Goal: Navigation & Orientation: Understand site structure

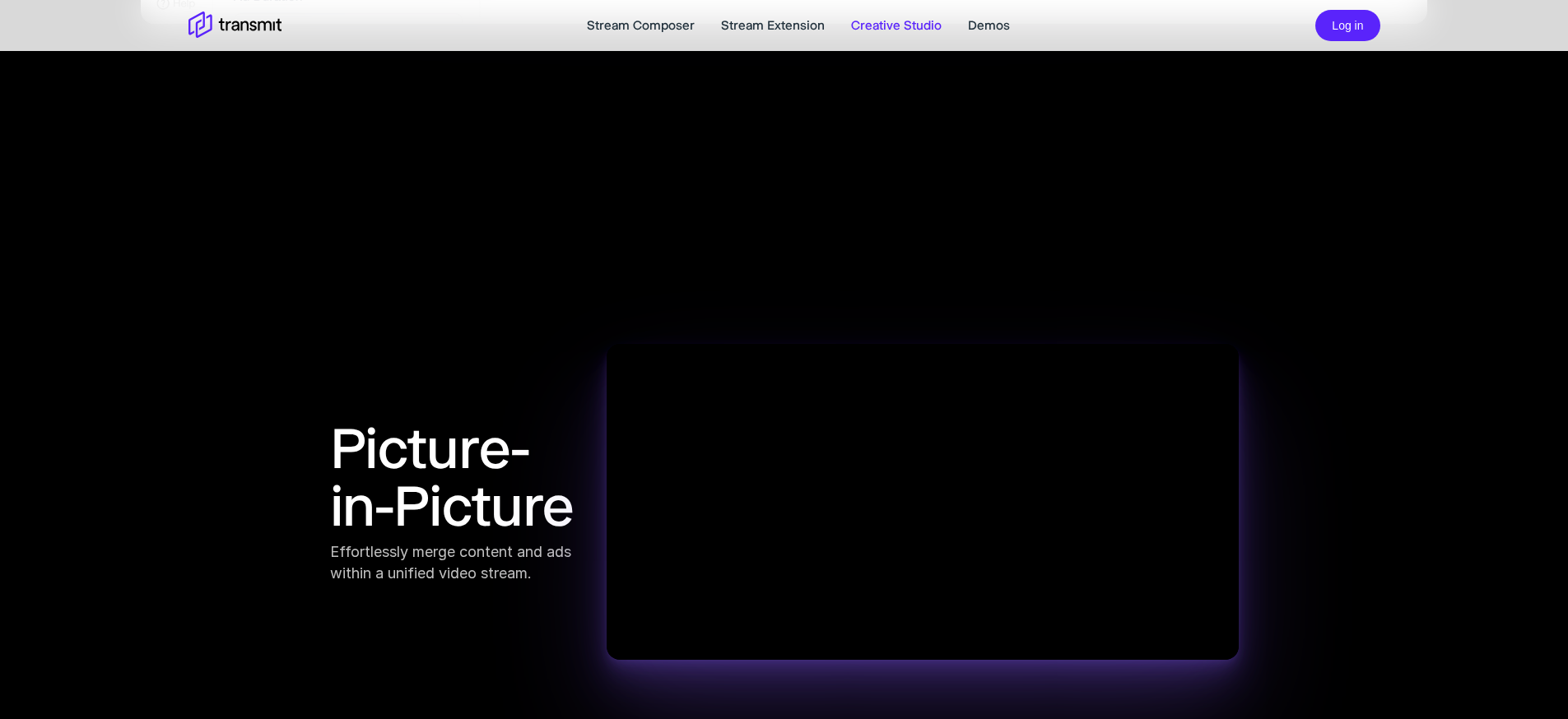
scroll to position [1286, 0]
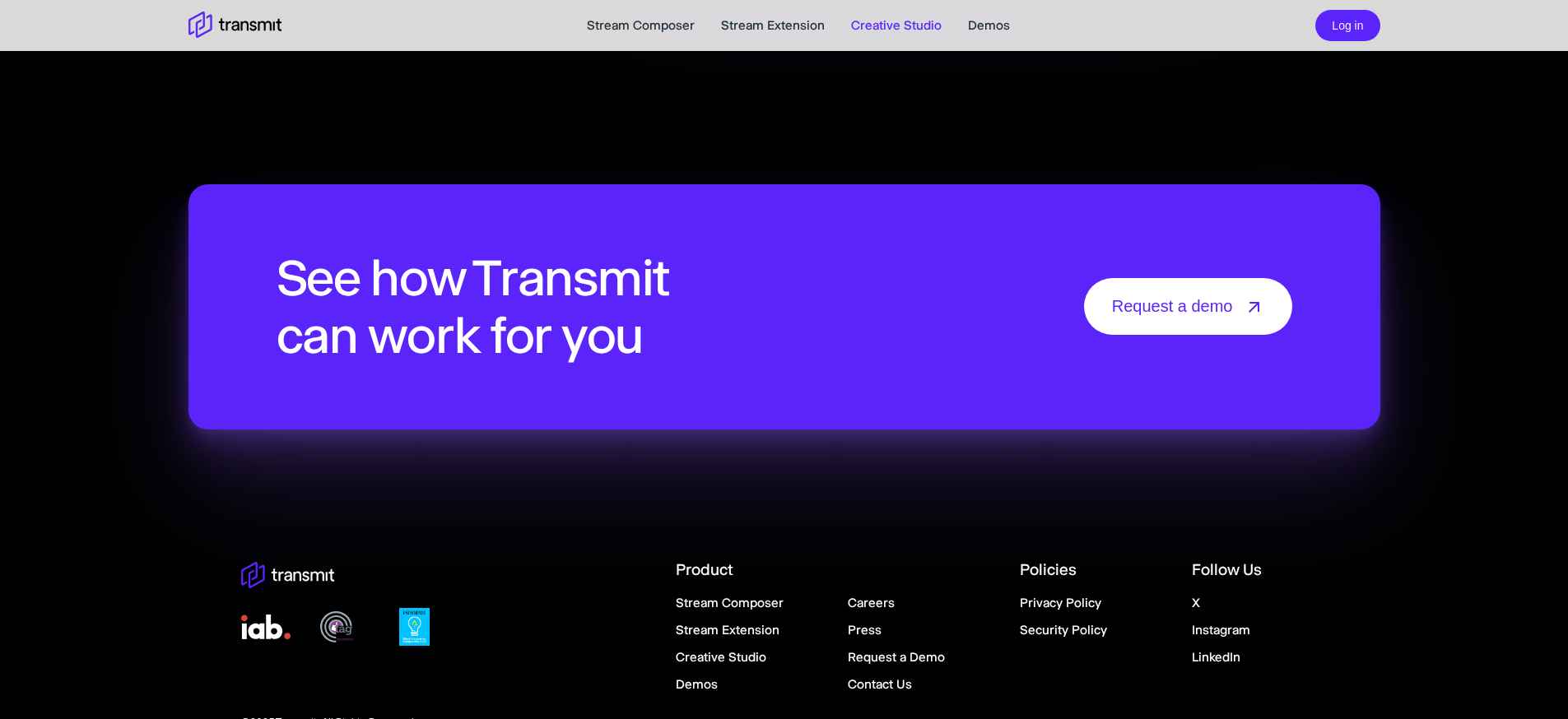
scroll to position [3441, 0]
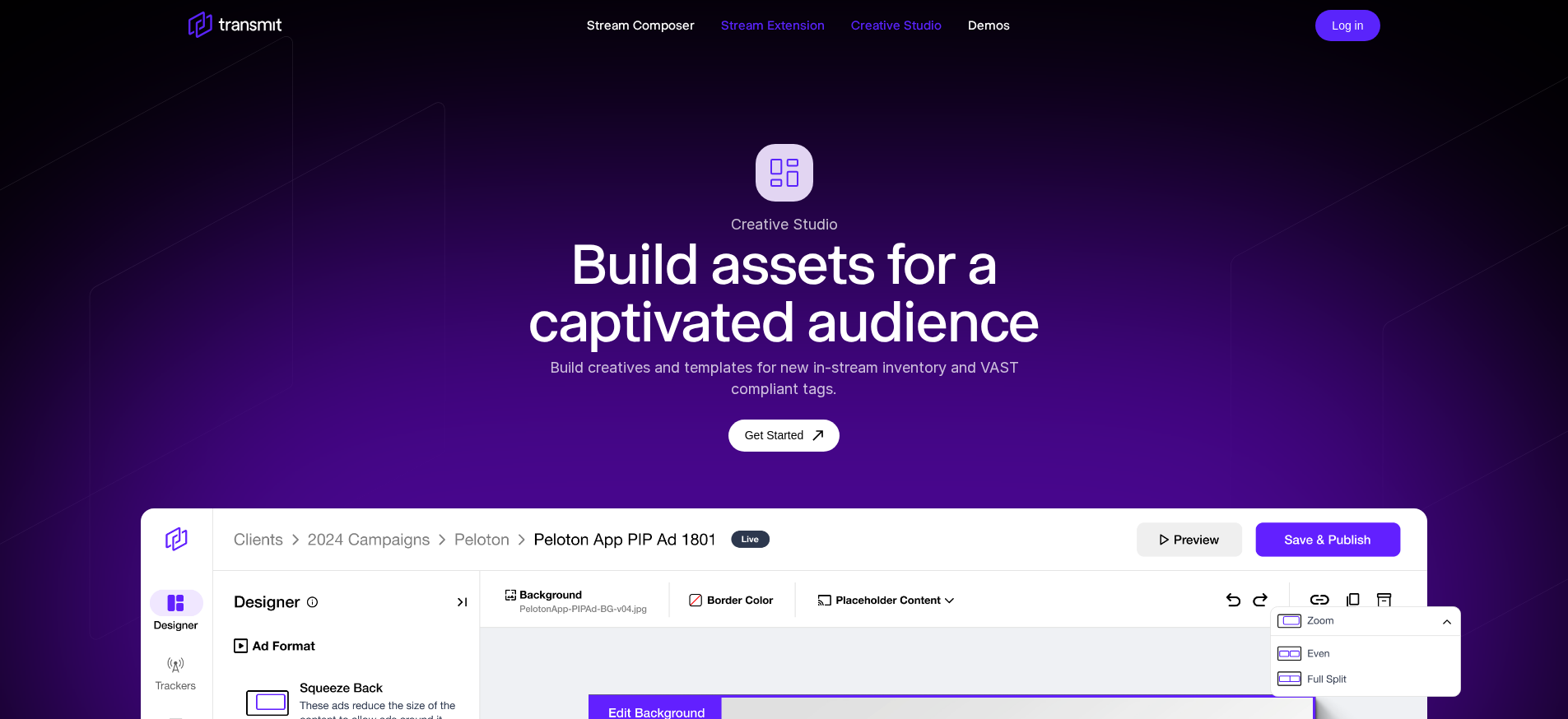
click at [791, 35] on link "Stream Extension" at bounding box center [773, 25] width 104 height 20
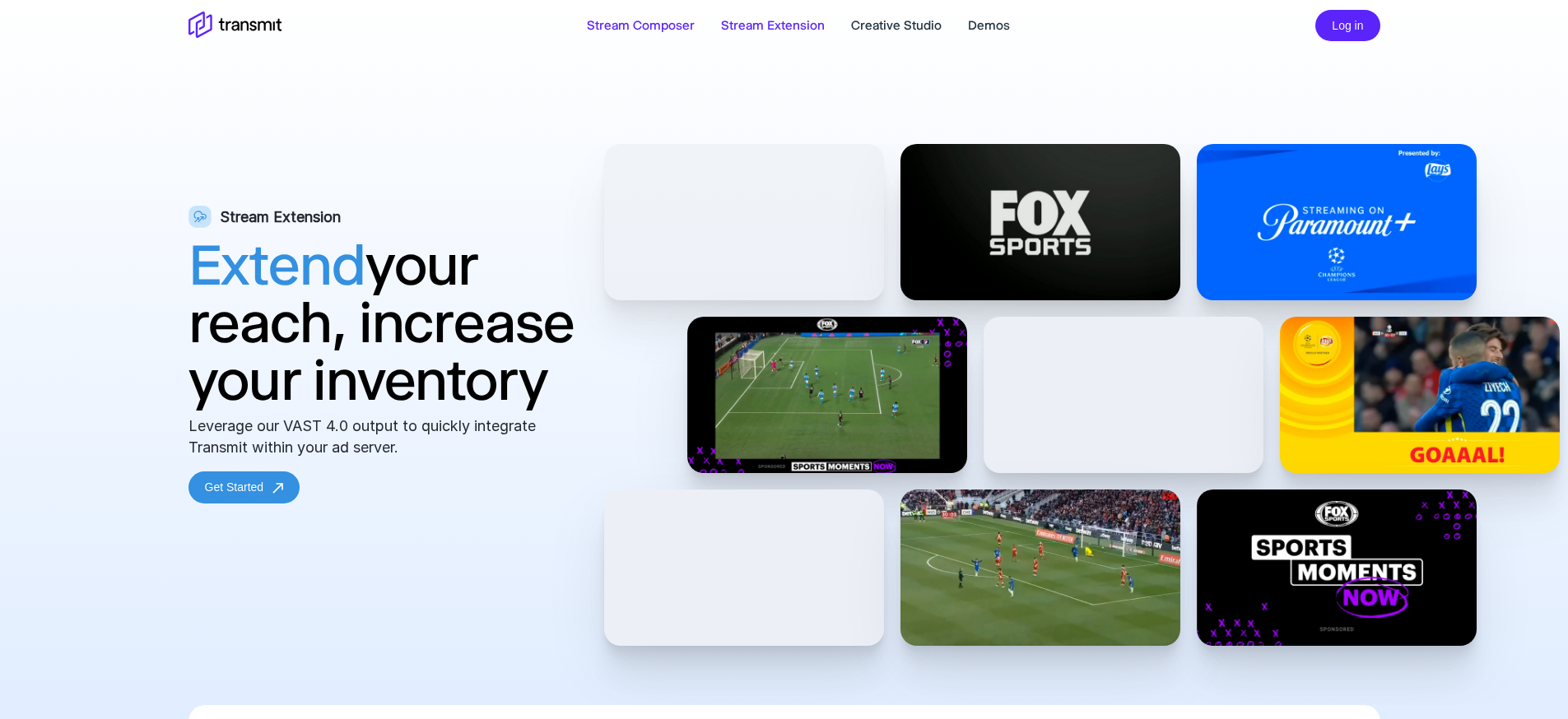
click at [674, 21] on link "Stream Composer" at bounding box center [641, 25] width 108 height 20
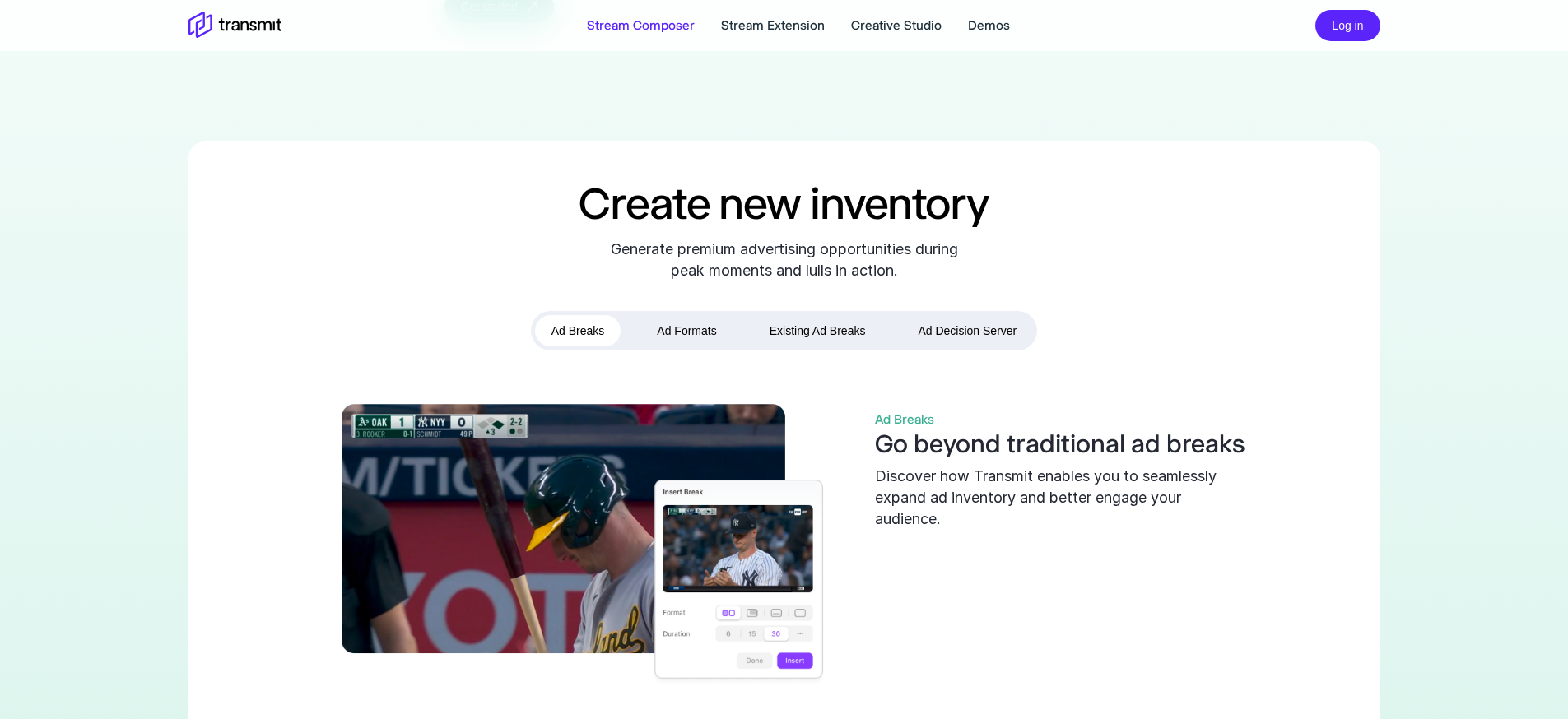
scroll to position [523, 0]
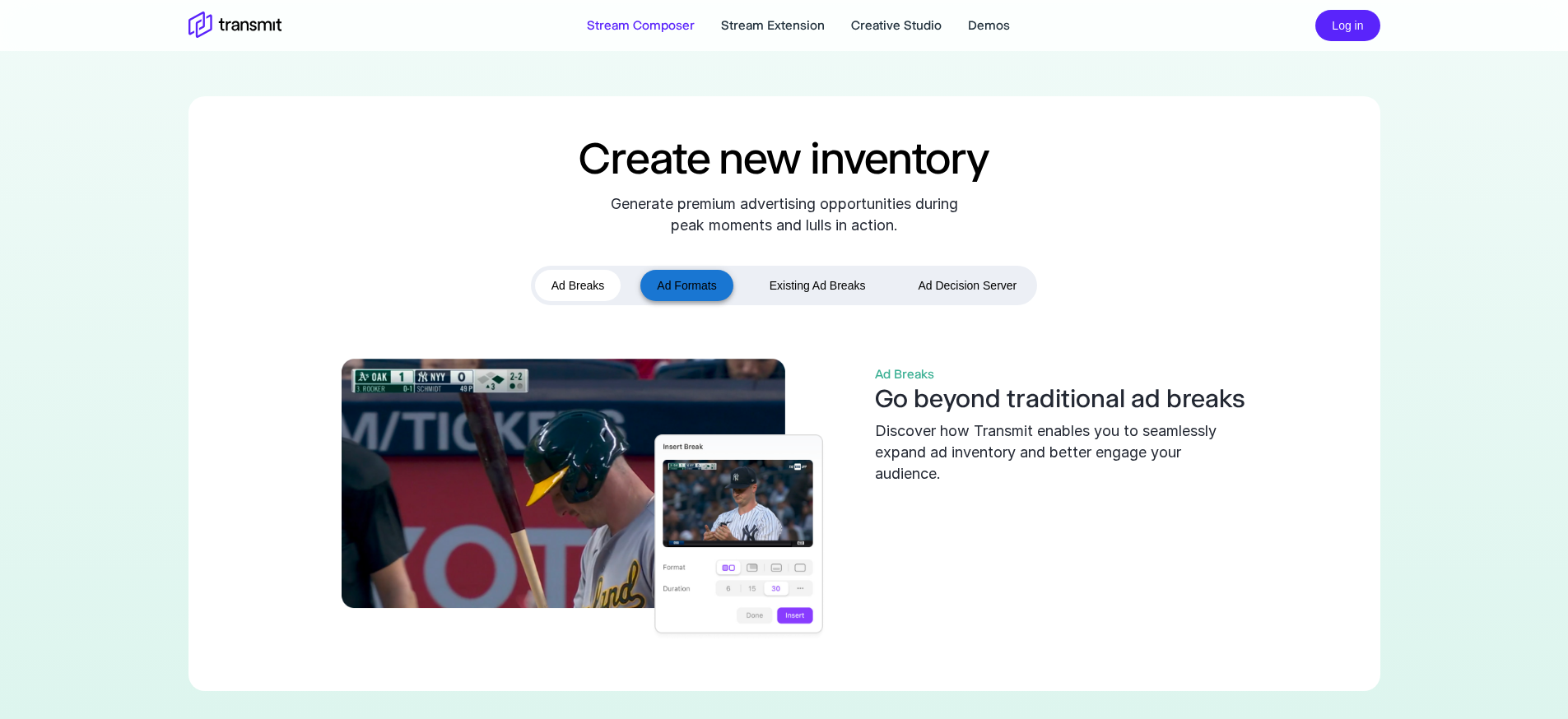
click at [684, 302] on button "Ad Formats" at bounding box center [687, 286] width 92 height 32
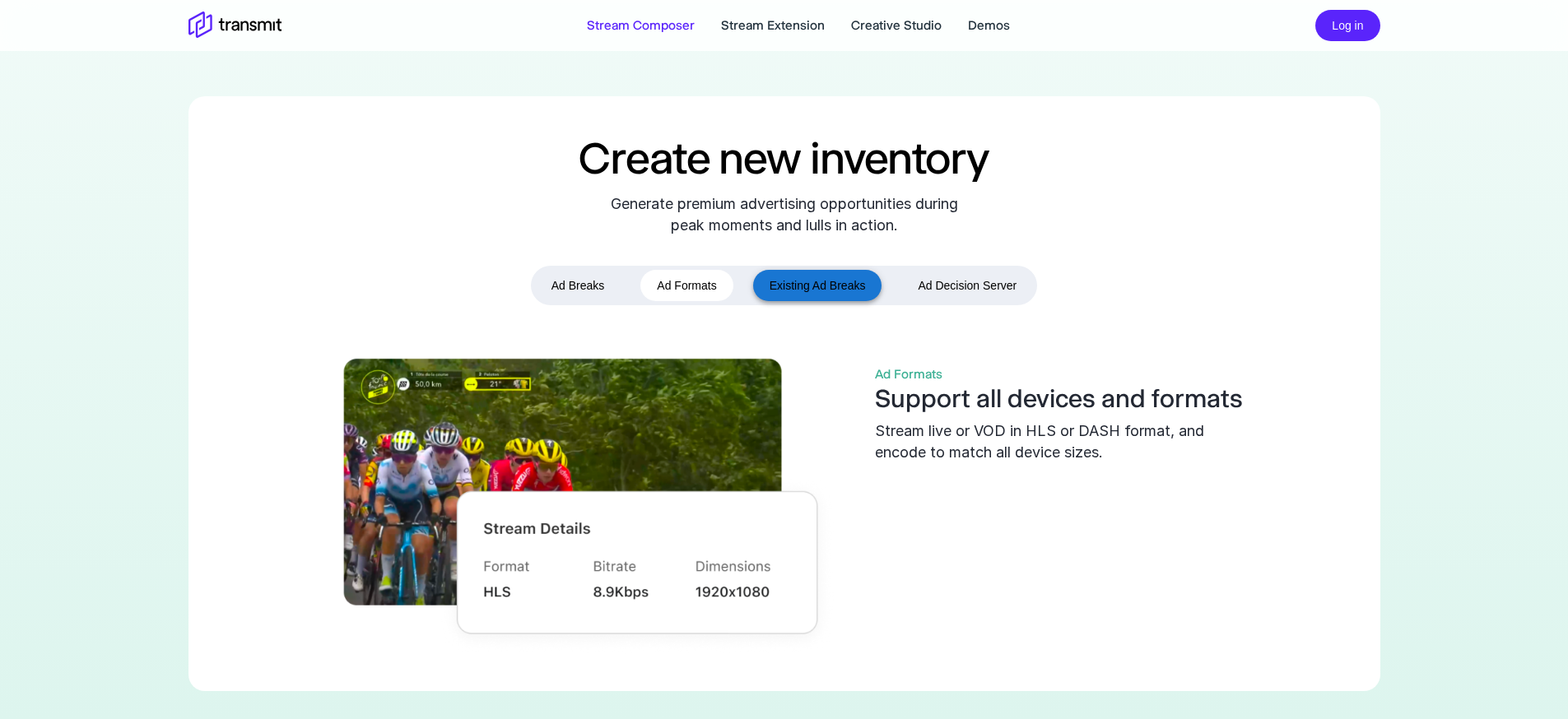
click at [798, 302] on button "Existing Ad Breaks" at bounding box center [817, 286] width 129 height 32
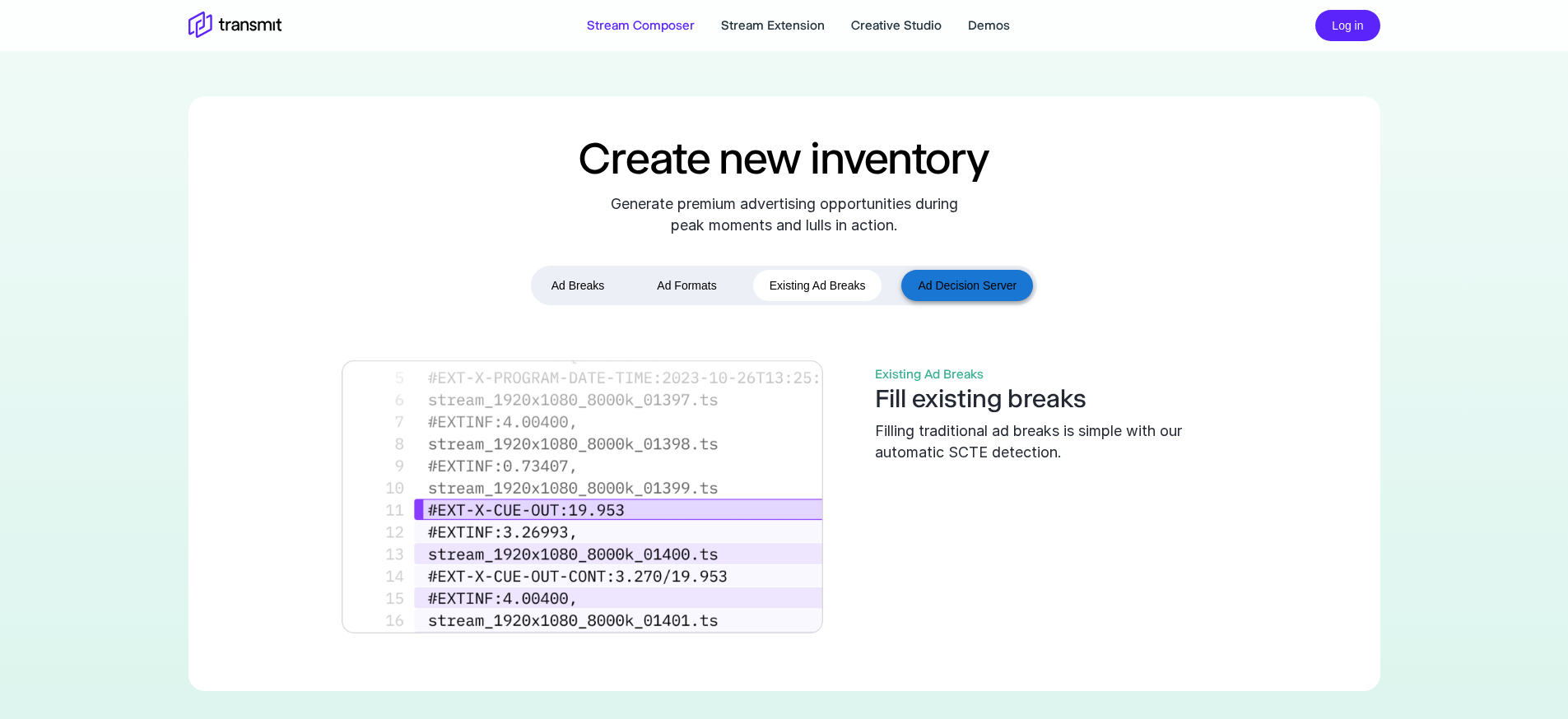
click at [953, 302] on button "Ad Decision Server" at bounding box center [968, 286] width 132 height 32
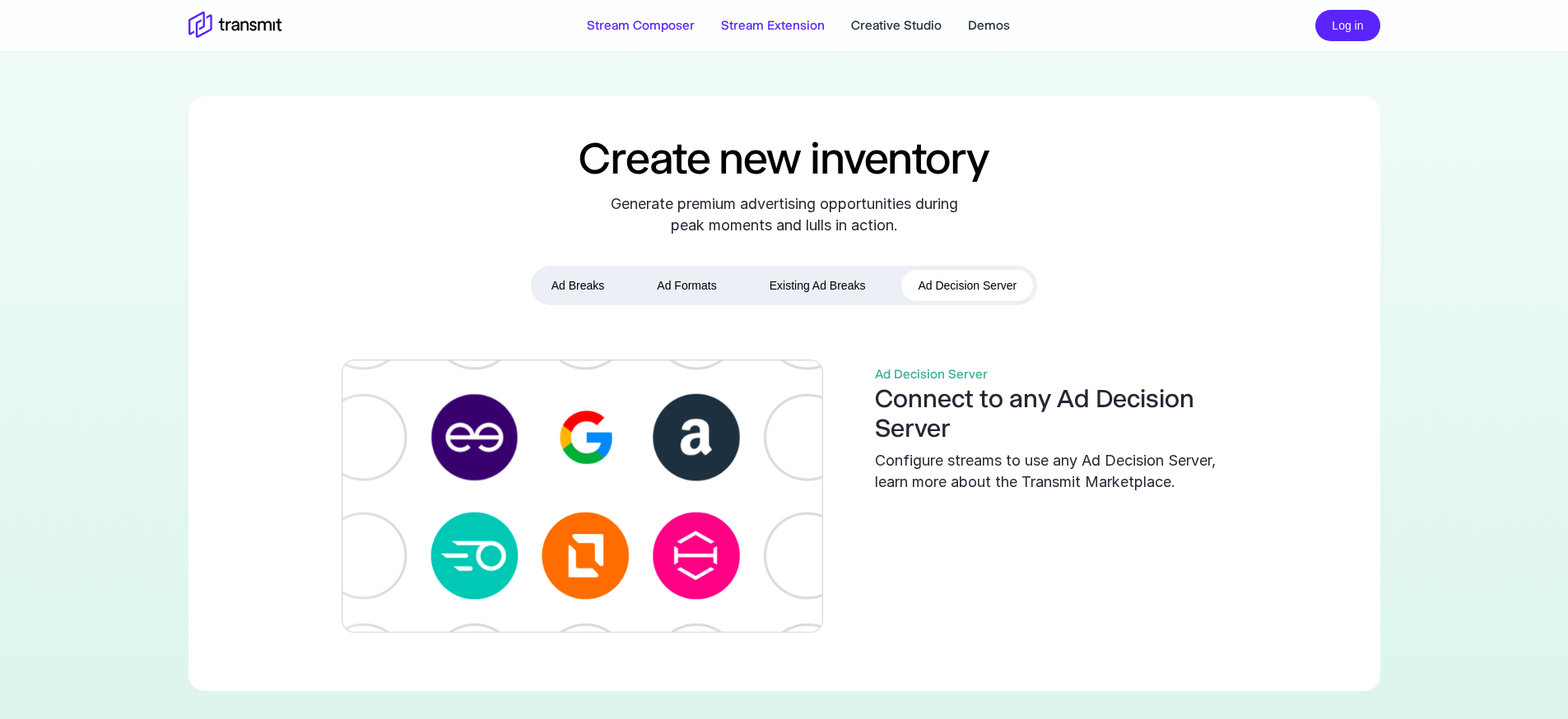
click at [778, 28] on link "Stream Extension" at bounding box center [773, 25] width 104 height 20
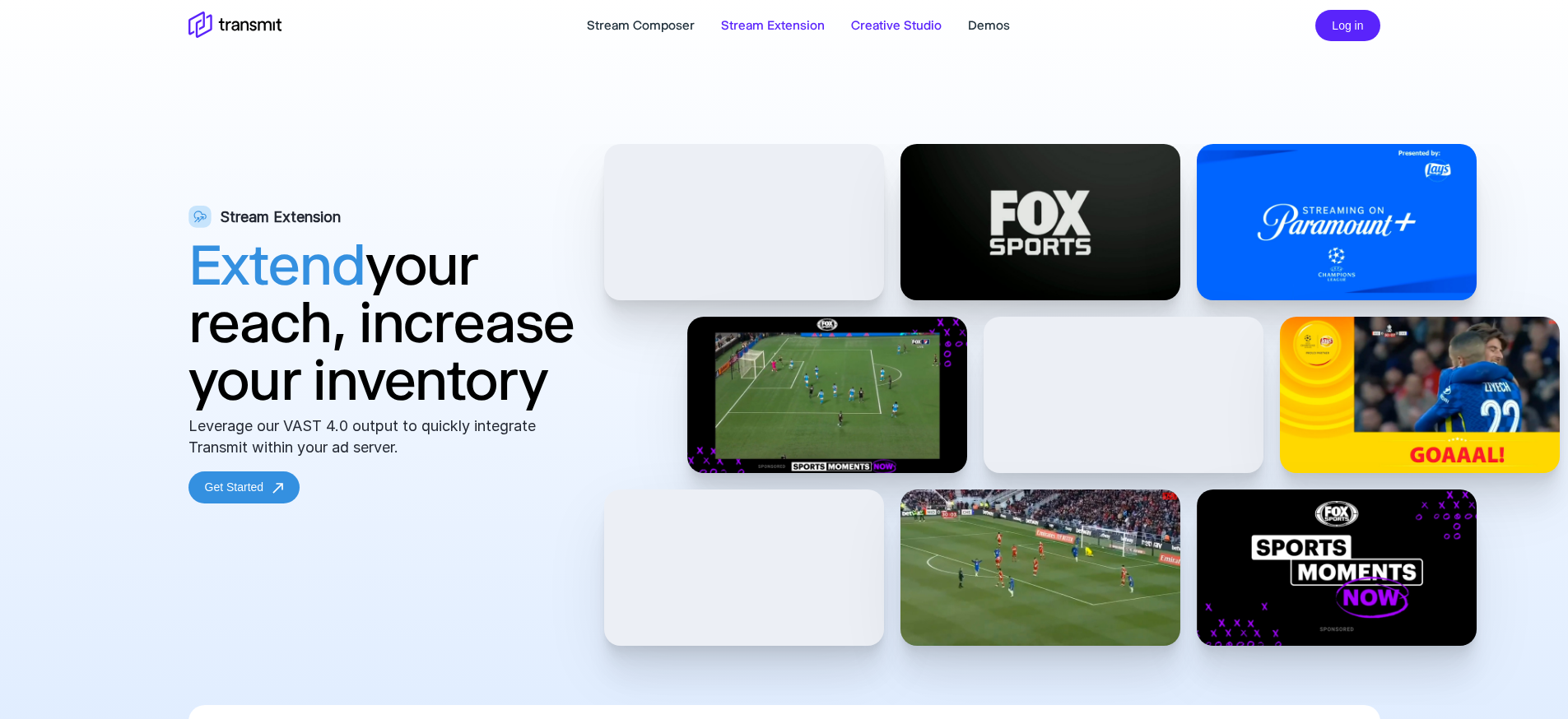
click at [904, 26] on link "Creative Studio" at bounding box center [896, 25] width 90 height 20
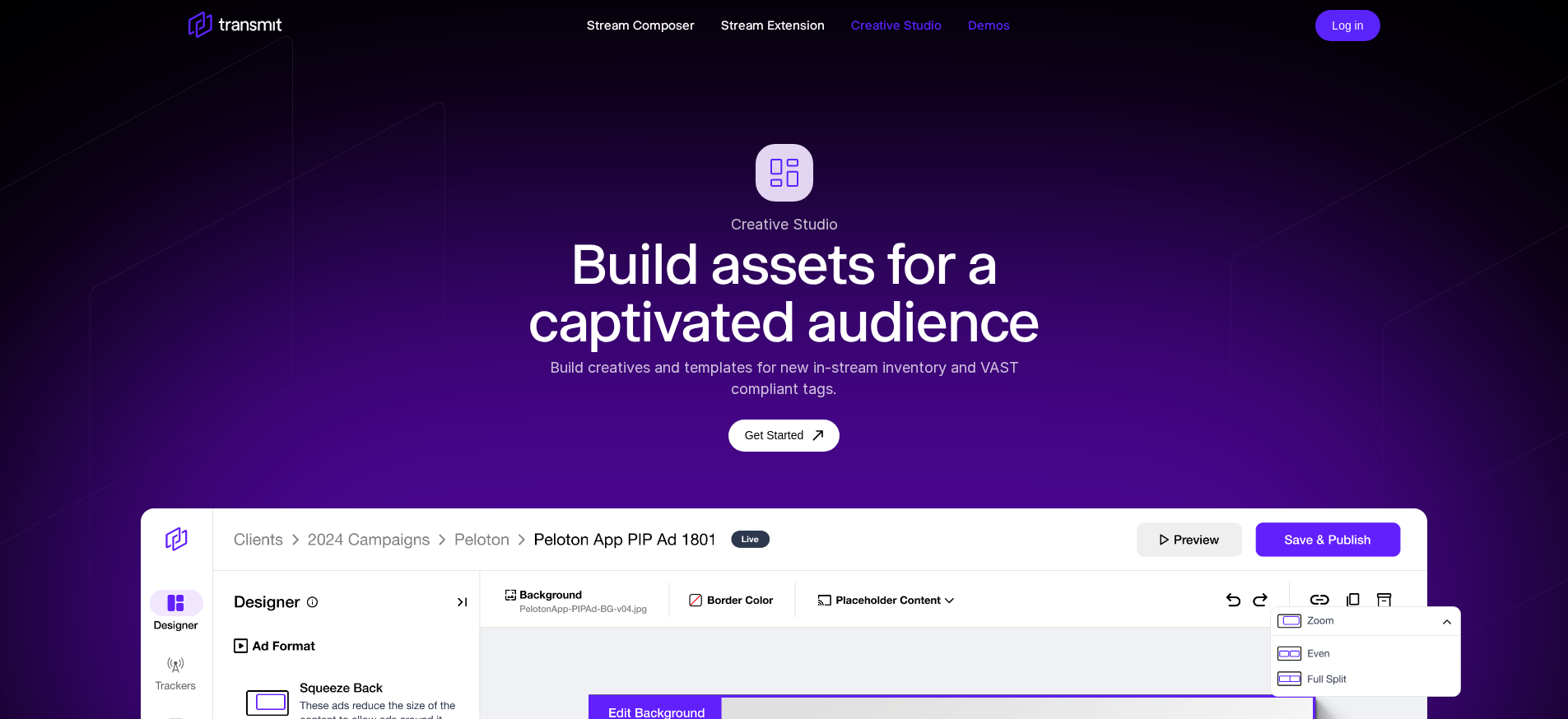
click at [978, 23] on link "Demos" at bounding box center [989, 25] width 42 height 20
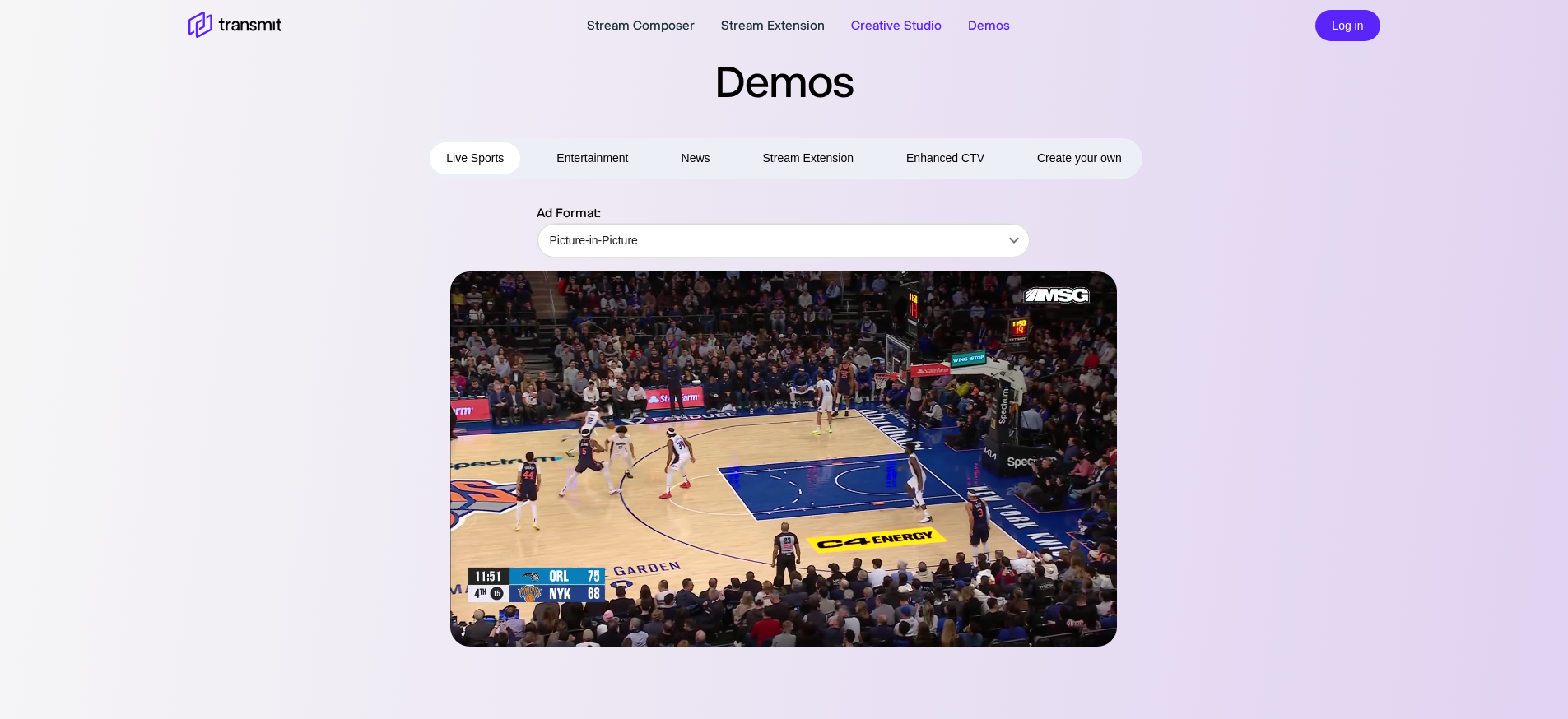
click at [919, 24] on link "Creative Studio" at bounding box center [896, 25] width 90 height 20
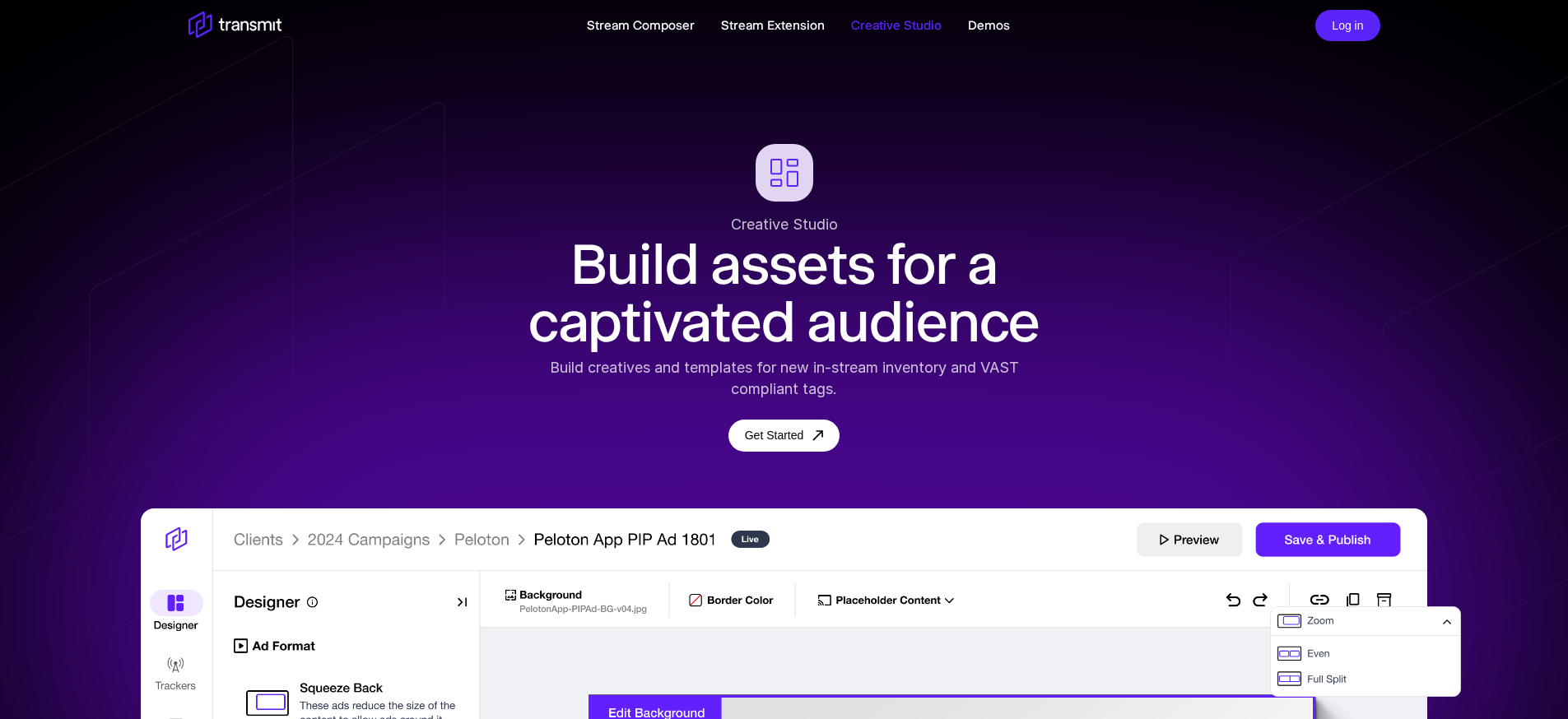
click at [961, 26] on div "Stream Composer Stream Extension Creative Studio Demos" at bounding box center [798, 25] width 1034 height 20
click at [988, 25] on link "Demos" at bounding box center [989, 25] width 42 height 20
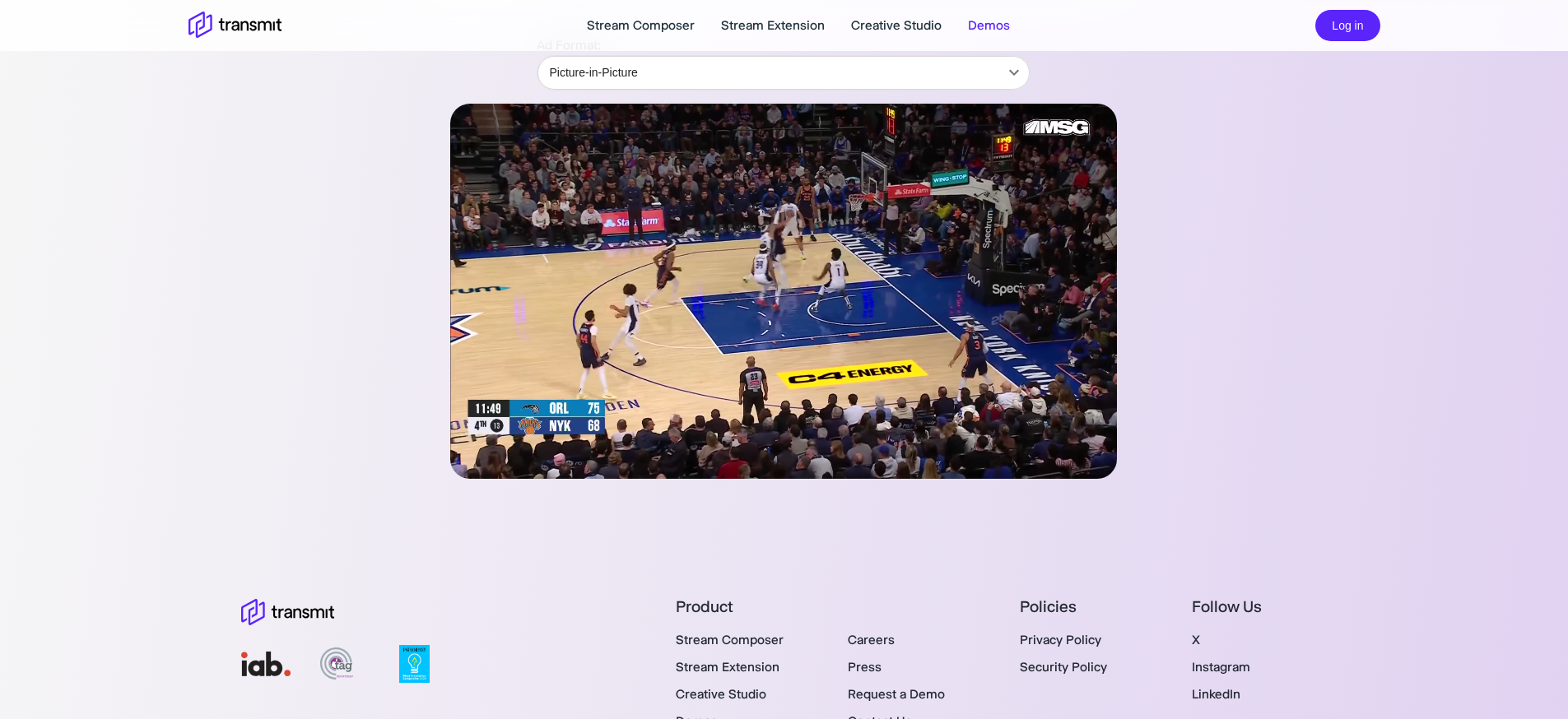
scroll to position [168, 0]
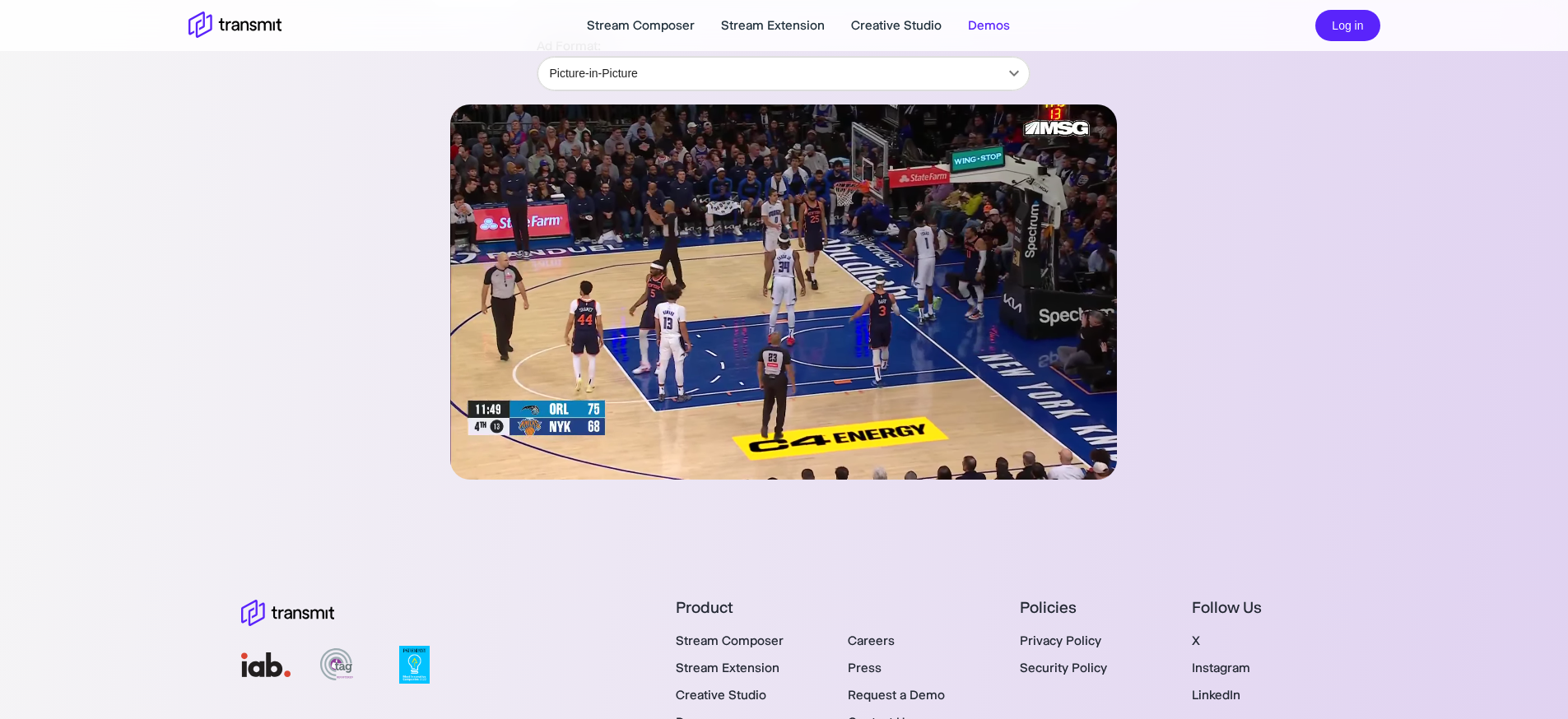
click at [699, 345] on video at bounding box center [783, 292] width 666 height 375
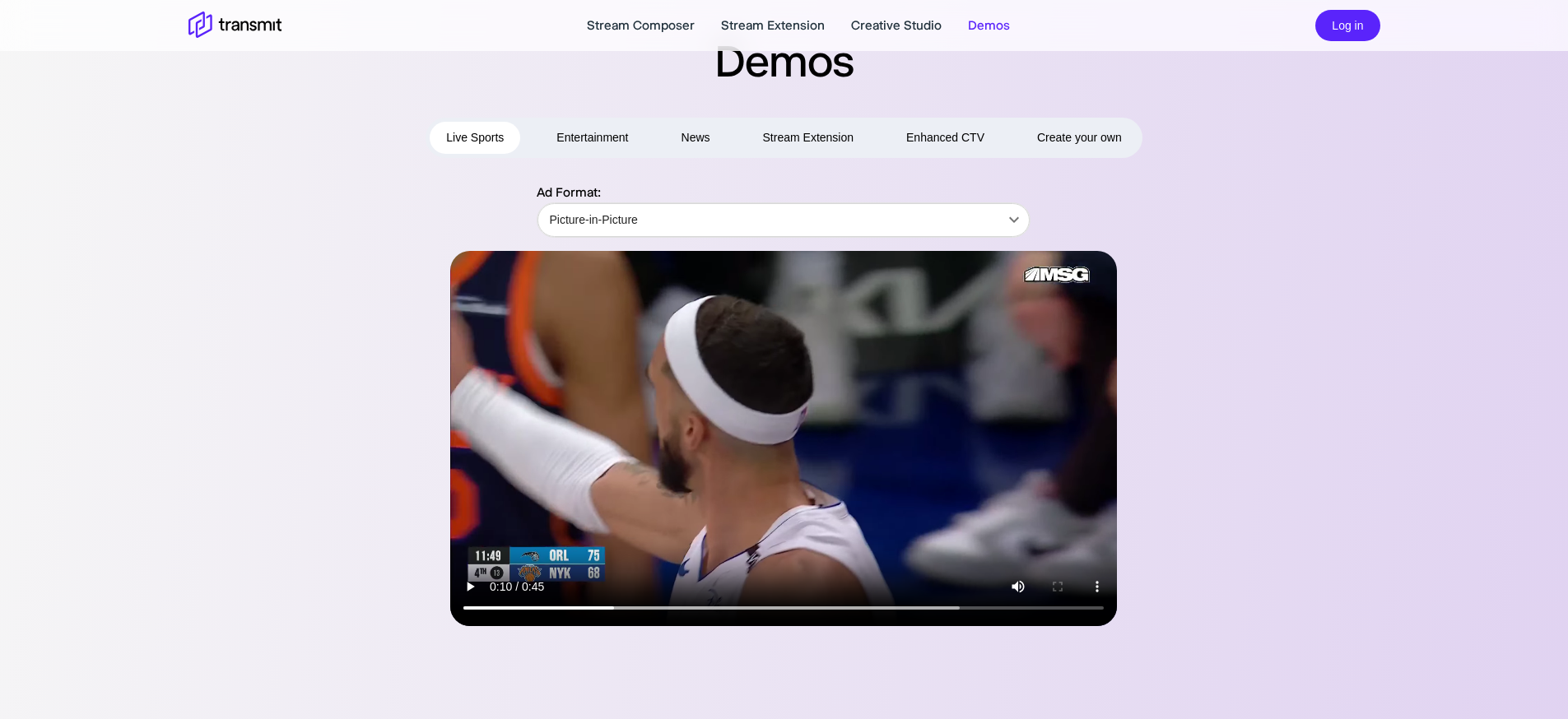
scroll to position [0, 0]
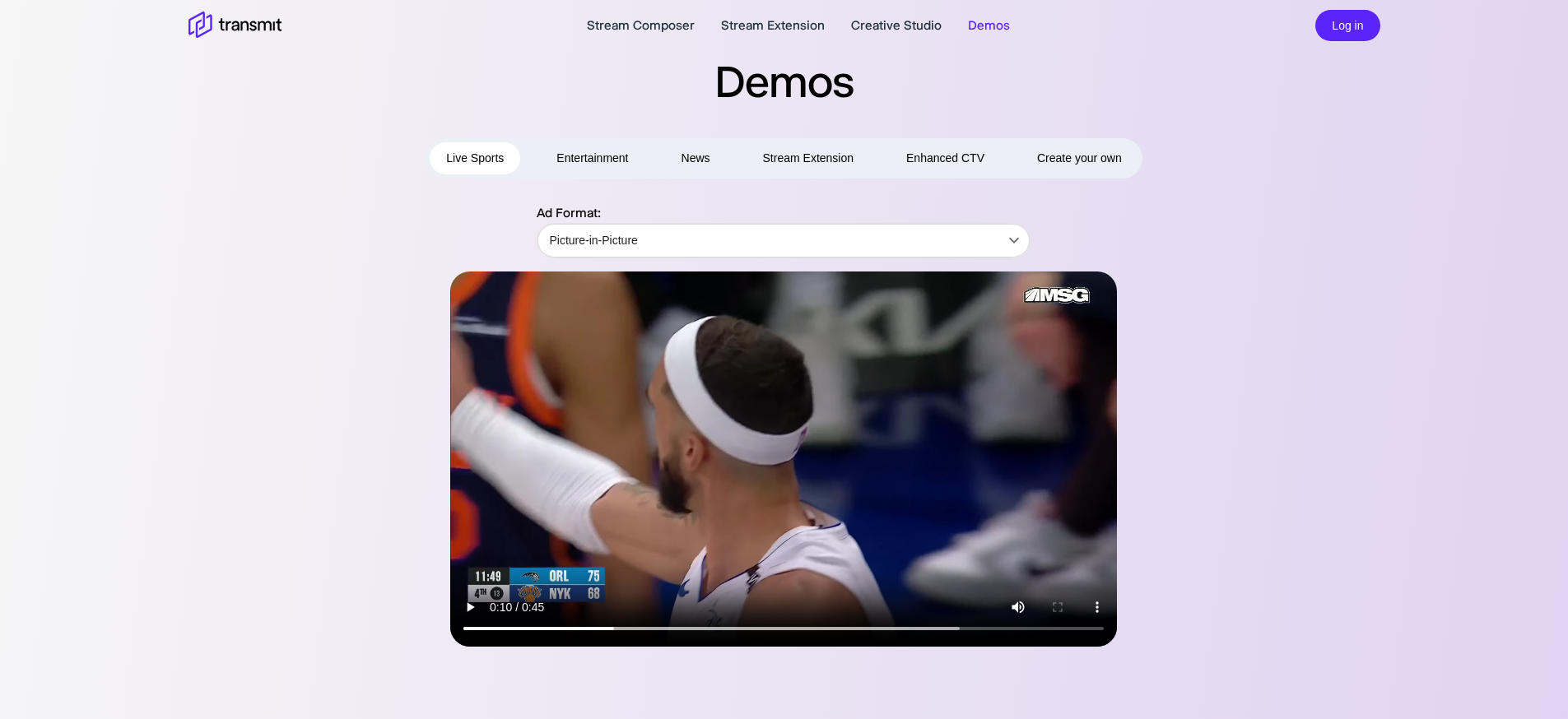
click at [621, 157] on button "Entertainment" at bounding box center [592, 158] width 104 height 32
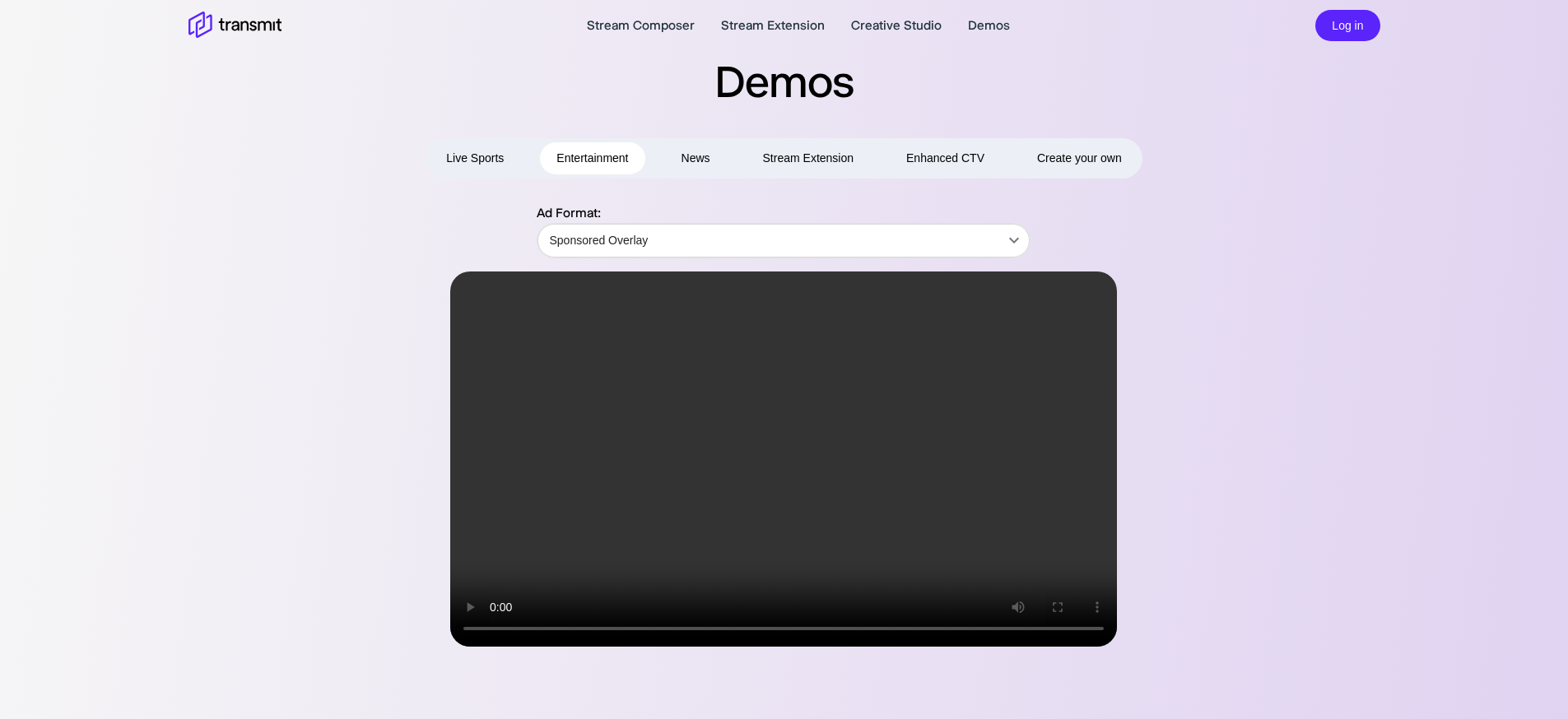
click at [698, 161] on button "News" at bounding box center [696, 158] width 62 height 32
click at [792, 165] on button "Stream Extension" at bounding box center [808, 158] width 124 height 32
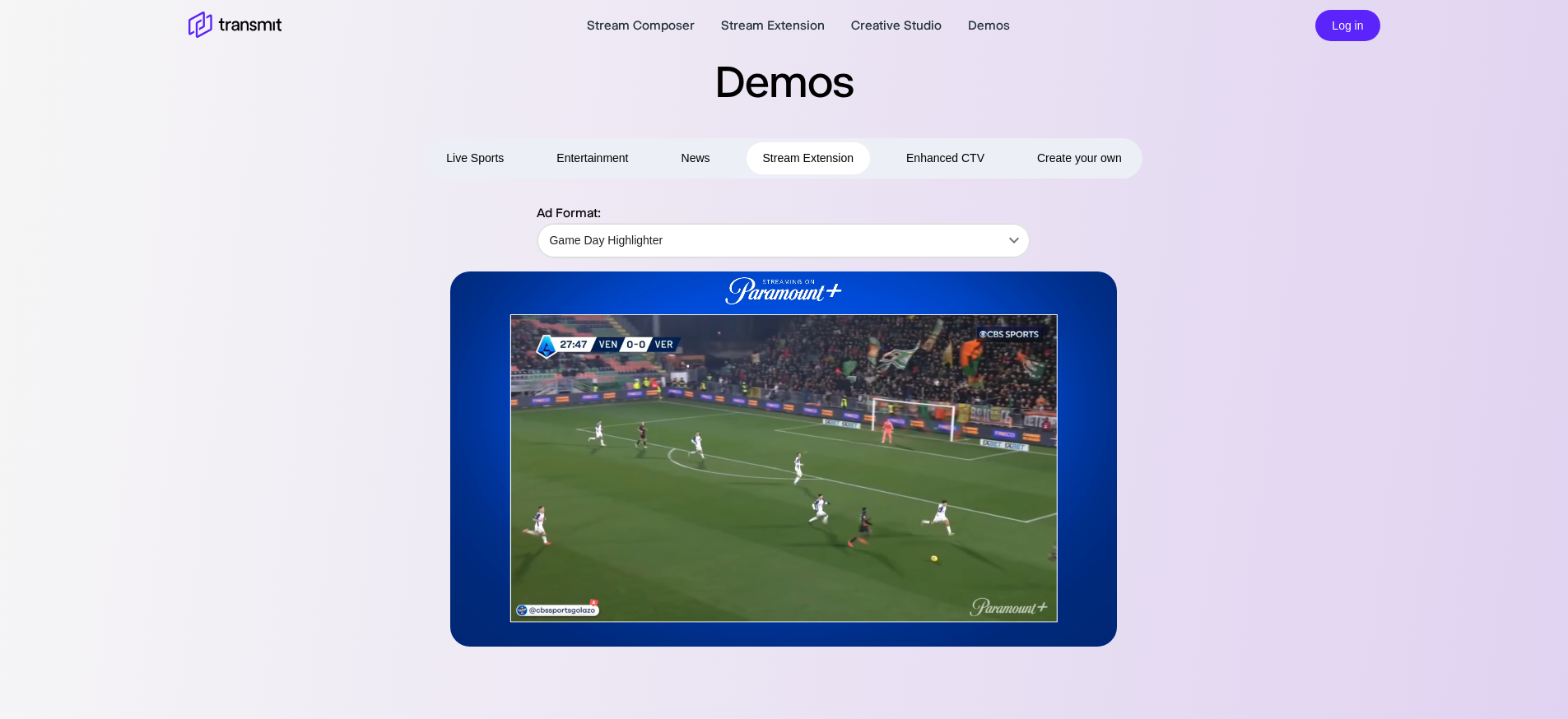
click at [772, 457] on video at bounding box center [783, 459] width 666 height 375
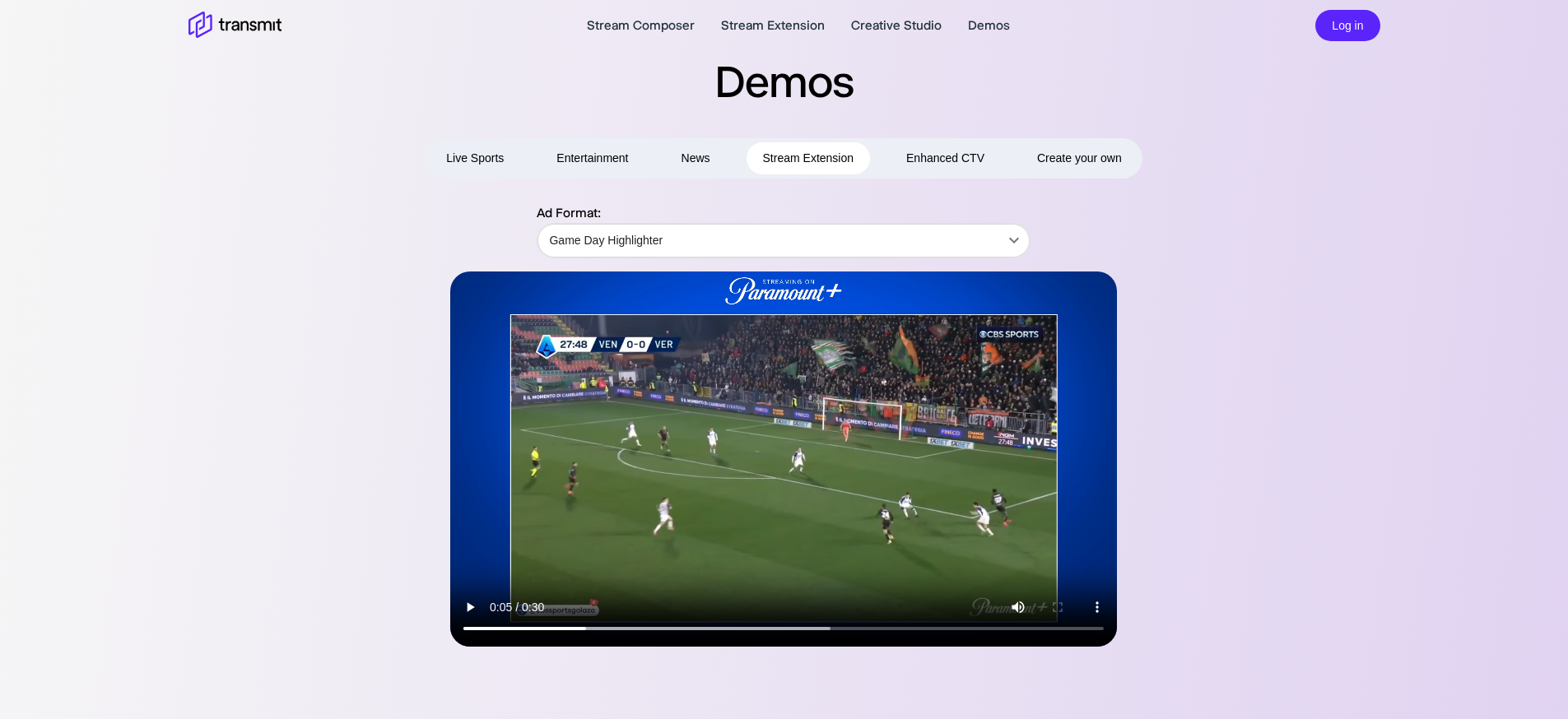
click at [956, 164] on button "Enhanced CTV" at bounding box center [946, 158] width 111 height 32
type input "Centered"
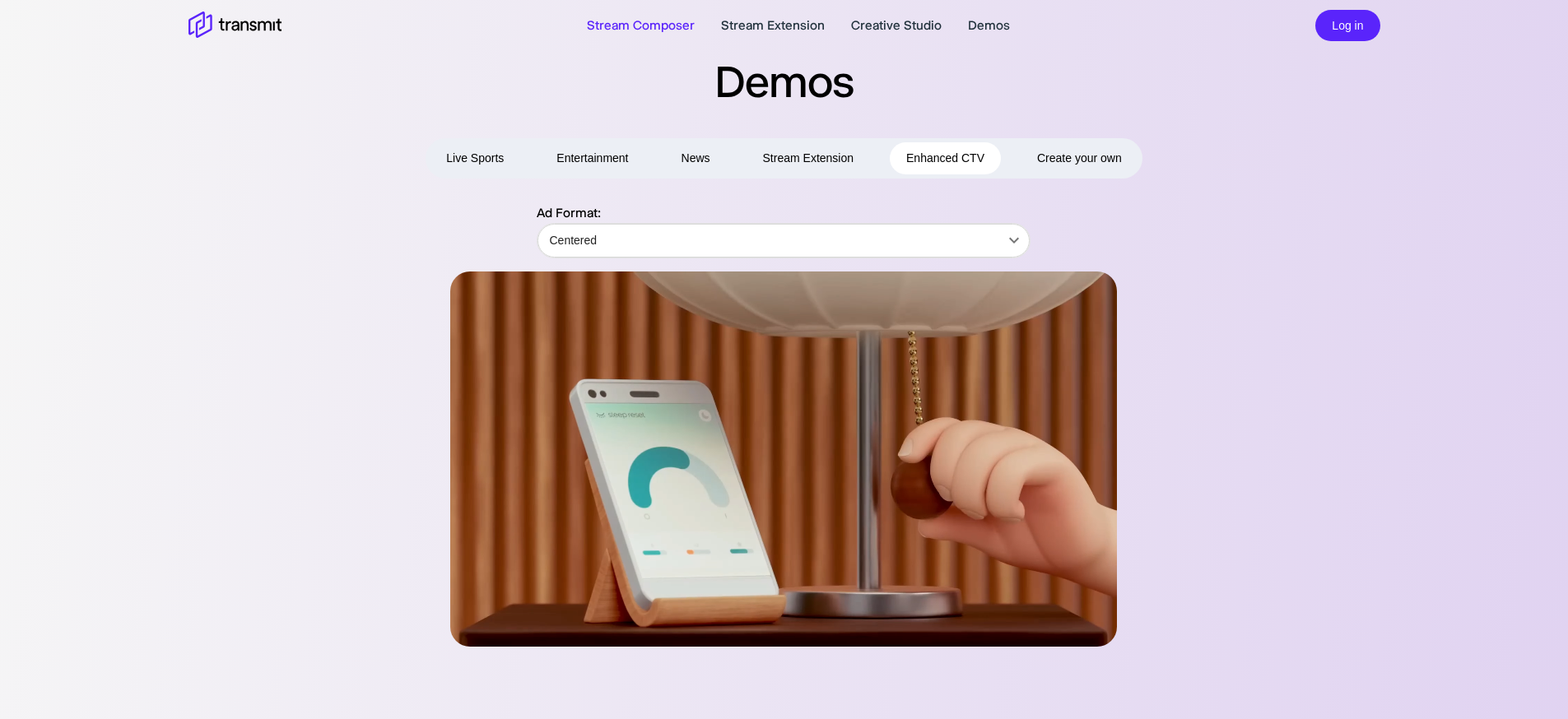
click at [618, 32] on link "Stream Composer" at bounding box center [641, 25] width 108 height 20
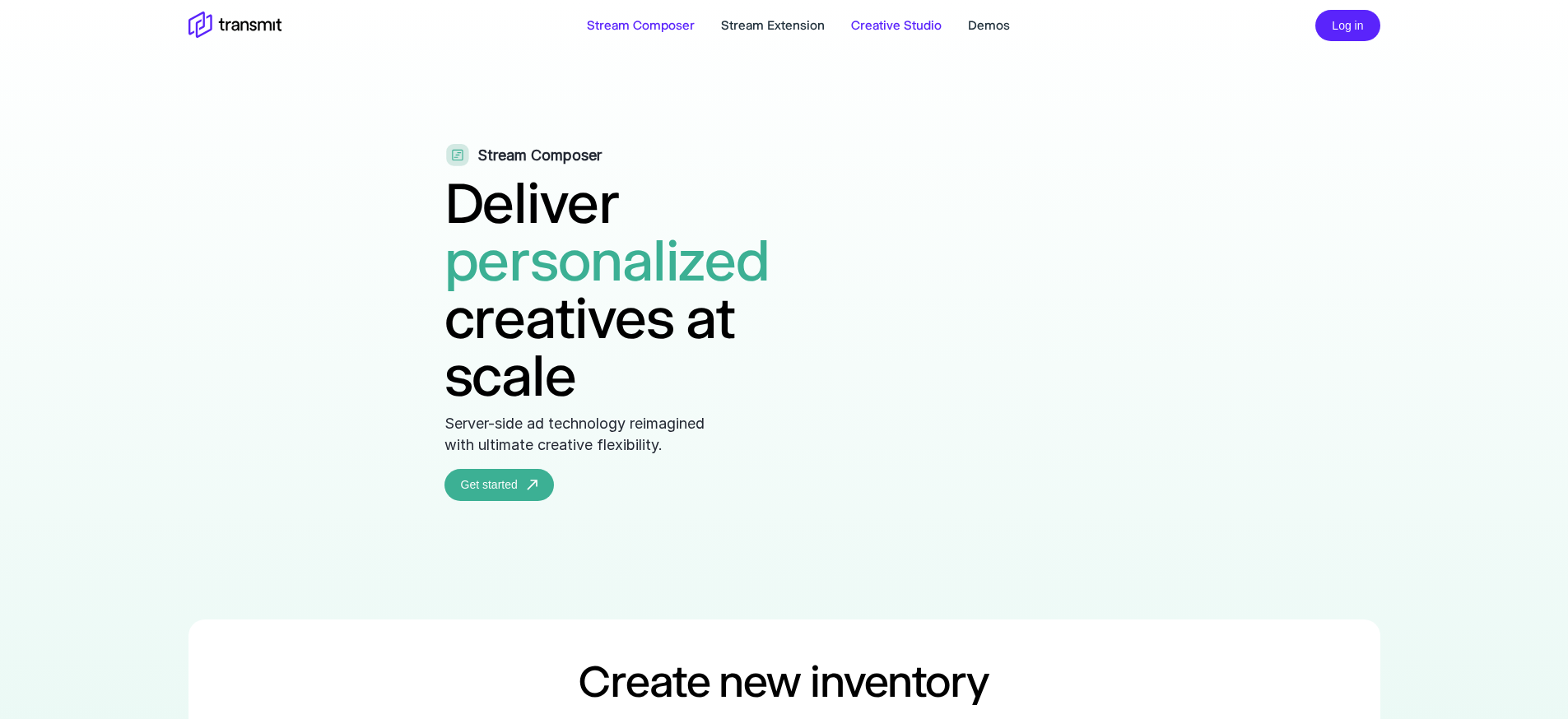
click at [901, 25] on link "Creative Studio" at bounding box center [896, 25] width 90 height 20
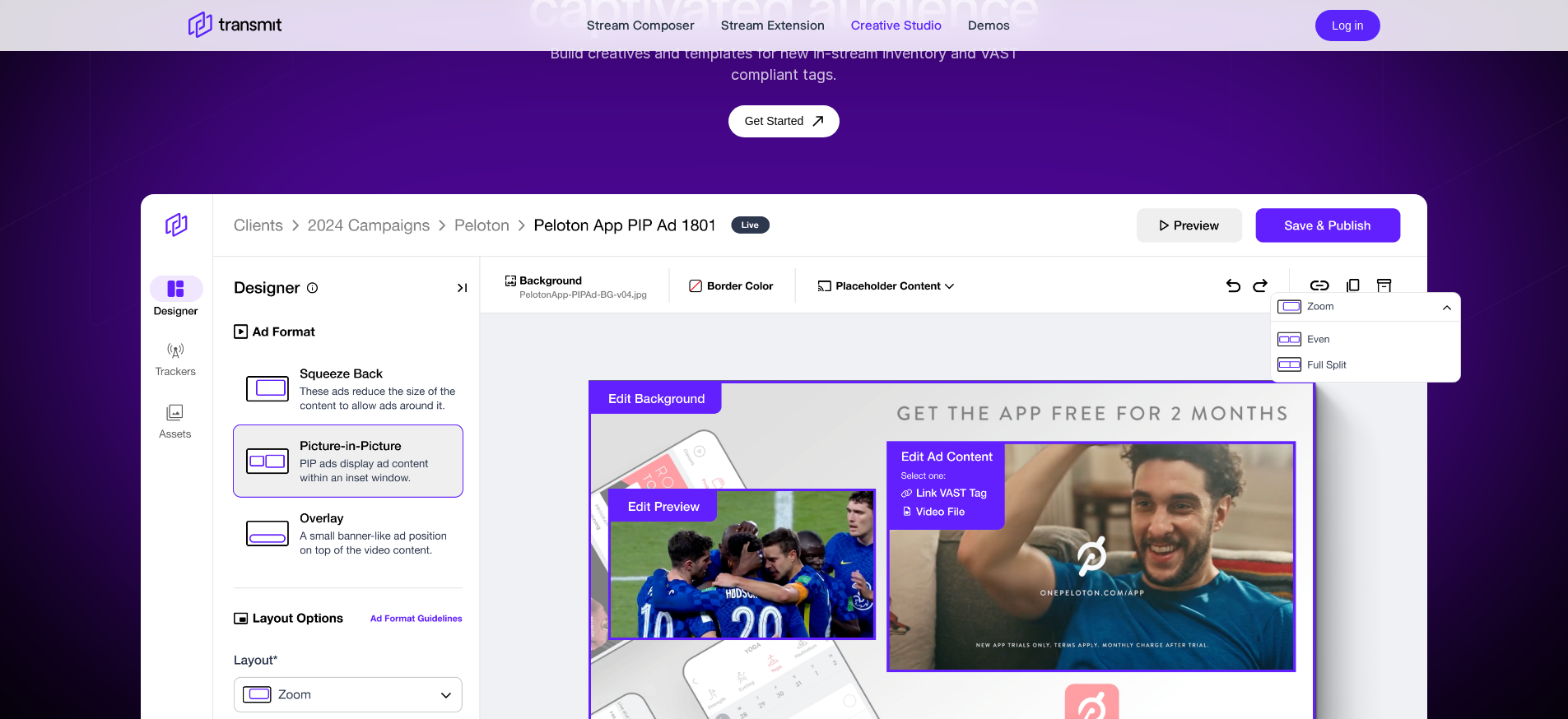
scroll to position [306, 0]
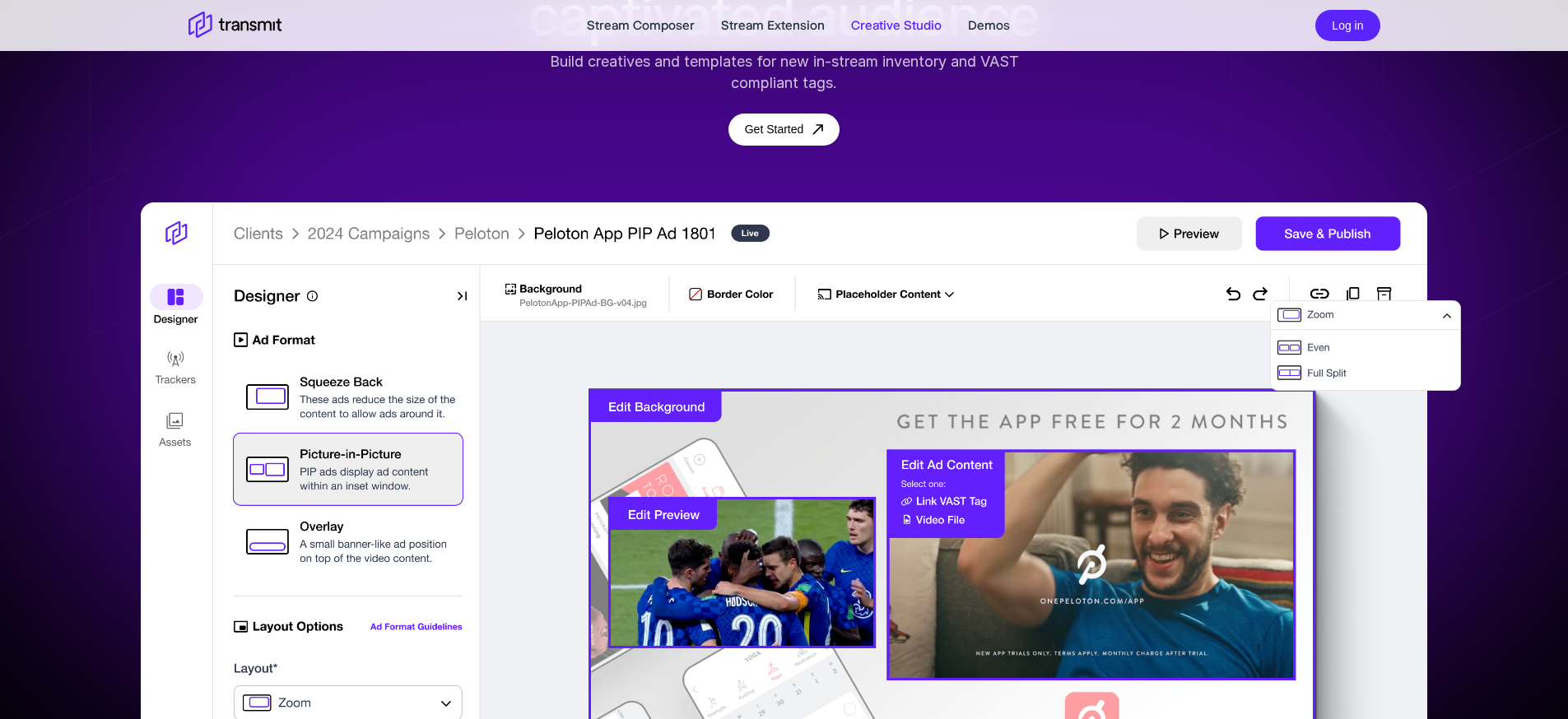
click at [331, 537] on img at bounding box center [784, 604] width 1286 height 804
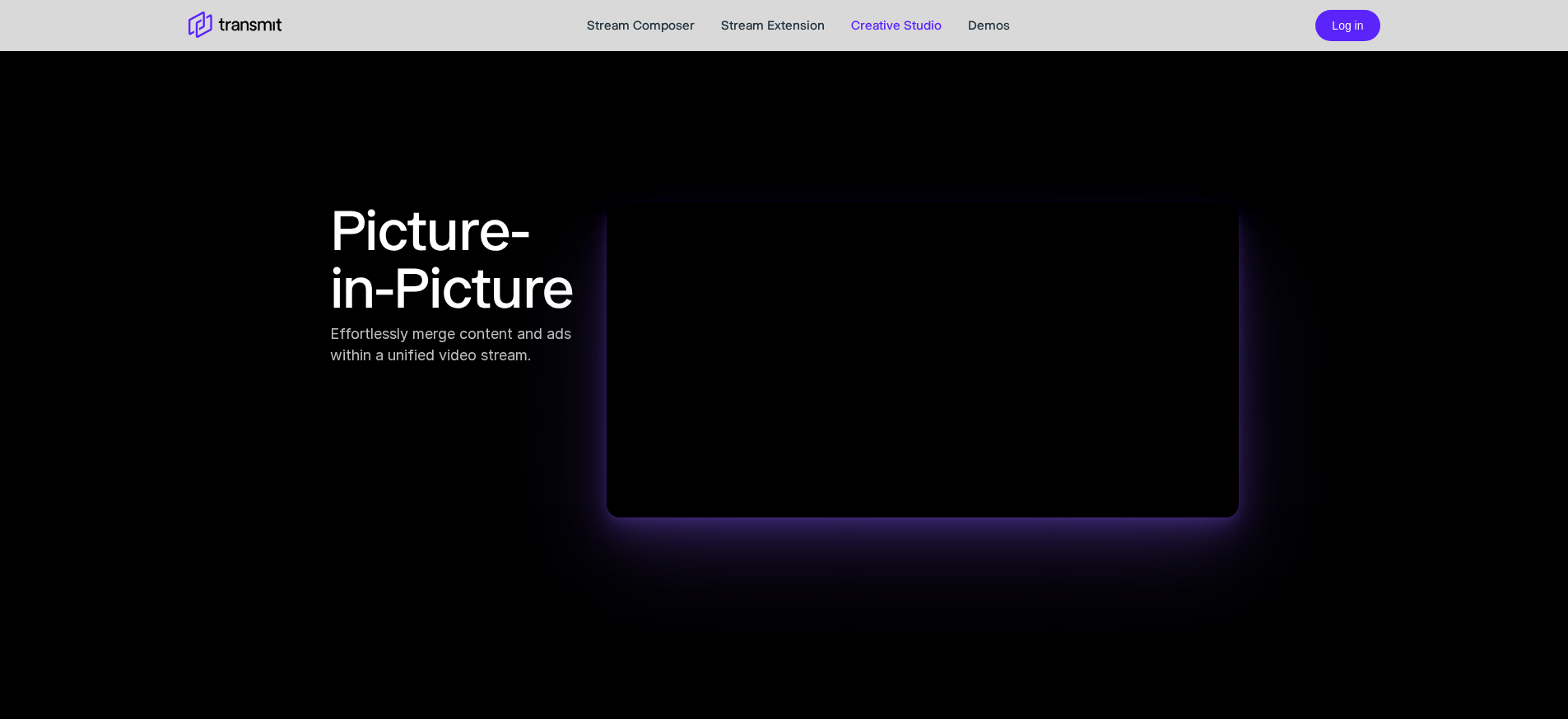
scroll to position [1622, 0]
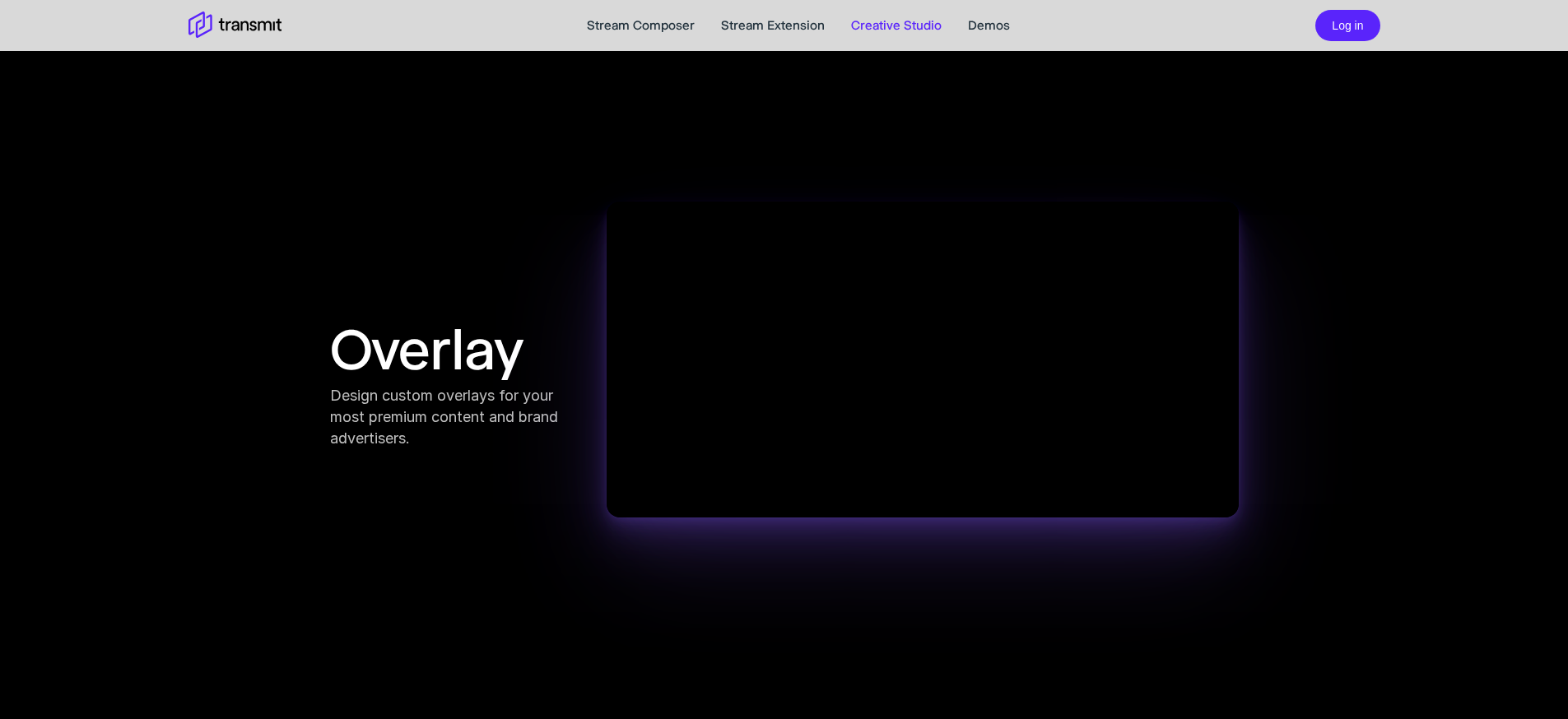
scroll to position [2840, 0]
click at [987, 25] on link "Demos" at bounding box center [989, 25] width 42 height 20
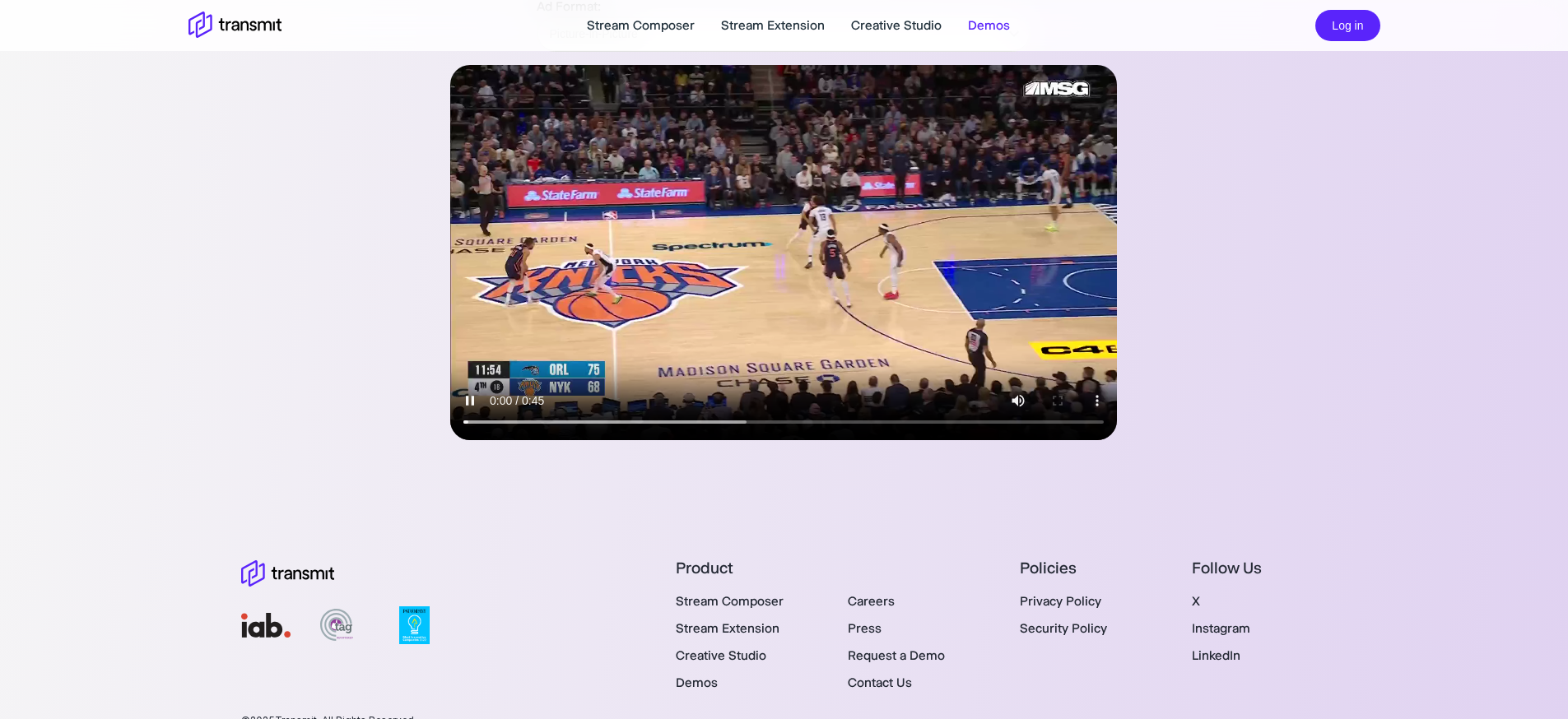
scroll to position [251, 0]
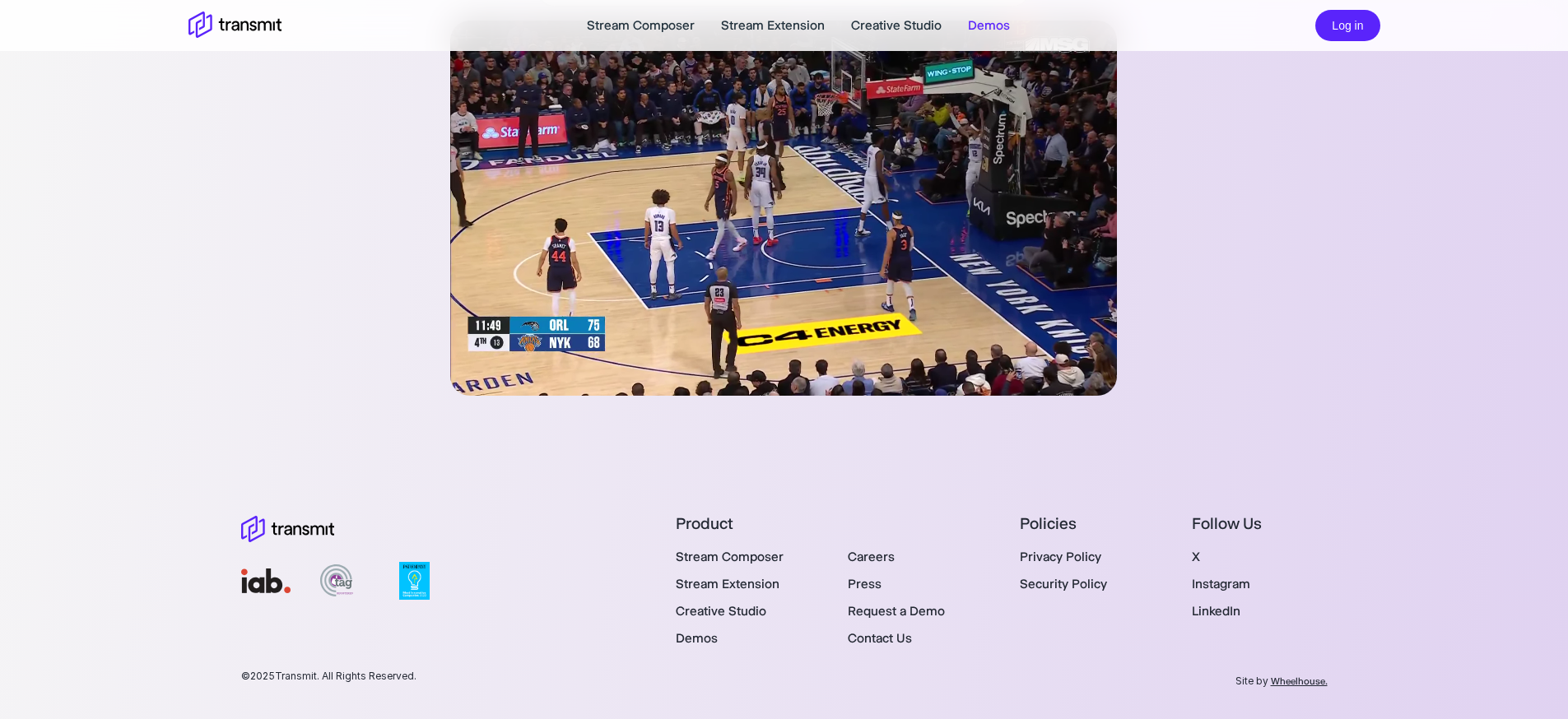
click at [870, 591] on link "Press" at bounding box center [865, 583] width 34 height 16
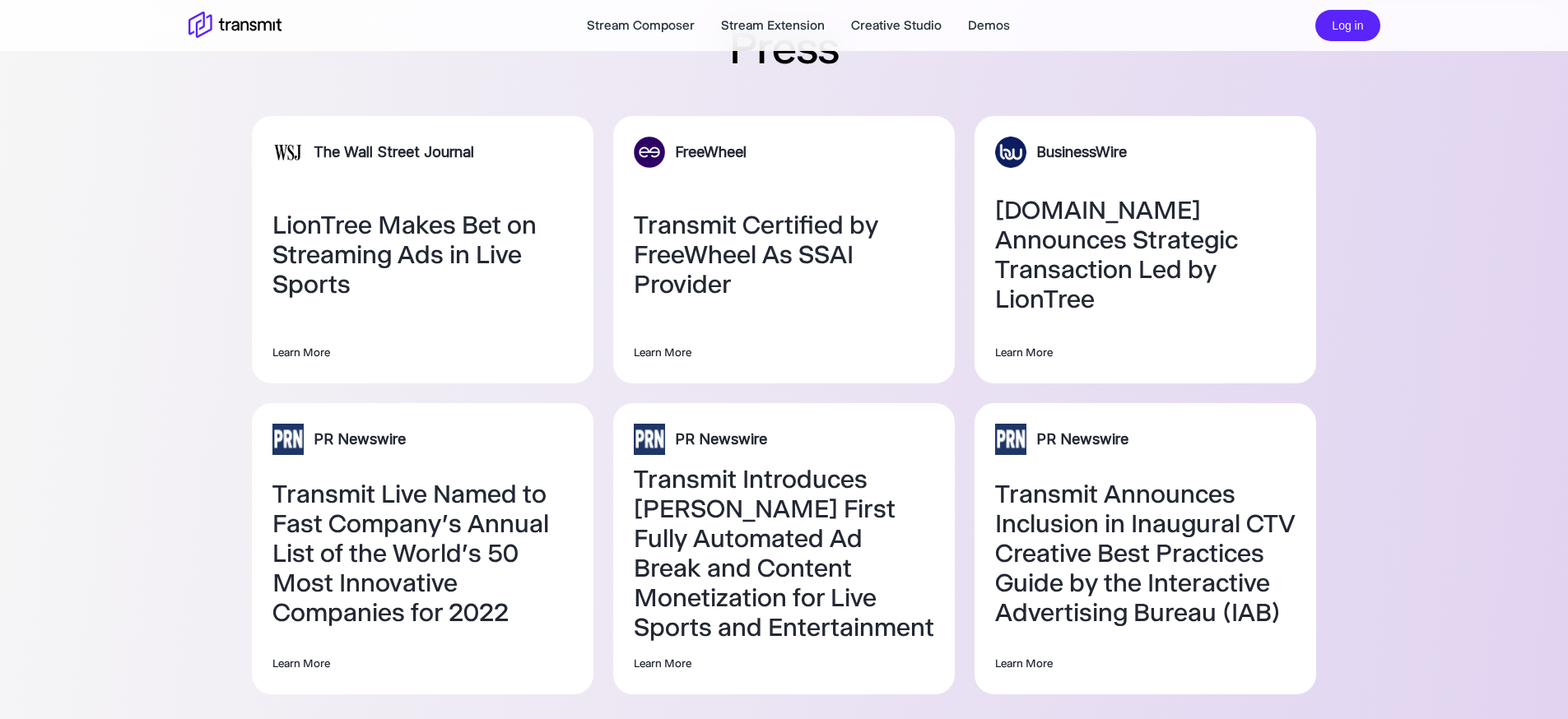
scroll to position [28, 0]
